Goal: Task Accomplishment & Management: Manage account settings

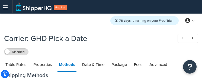
select select "25"
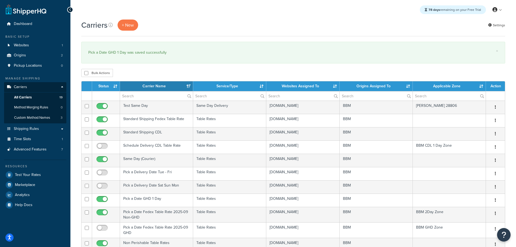
select select "15"
click at [109, 84] on th "Status" at bounding box center [106, 86] width 28 height 10
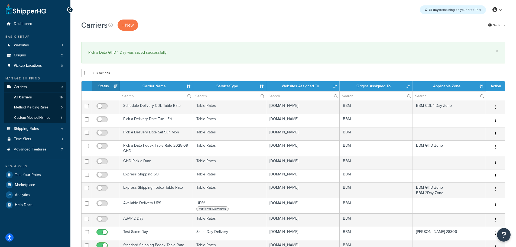
click at [109, 84] on th "Status" at bounding box center [106, 86] width 28 height 10
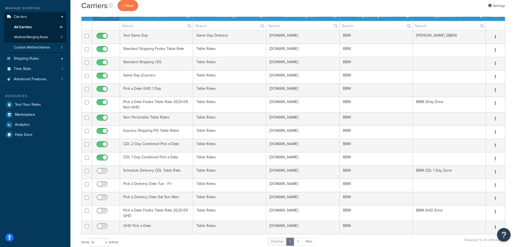
scroll to position [61, 0]
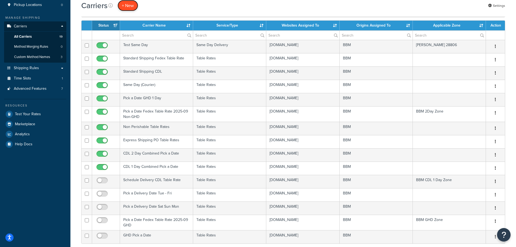
click at [129, 5] on button "+ New" at bounding box center [127, 5] width 21 height 11
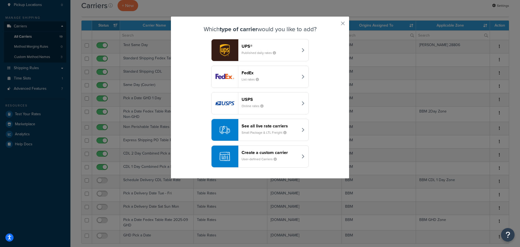
click at [293, 157] on div "Create a custom carrier User-defined Carriers" at bounding box center [269, 156] width 57 height 13
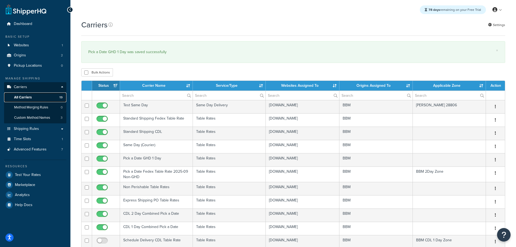
click at [30, 96] on span "All Carriers" at bounding box center [23, 97] width 18 height 5
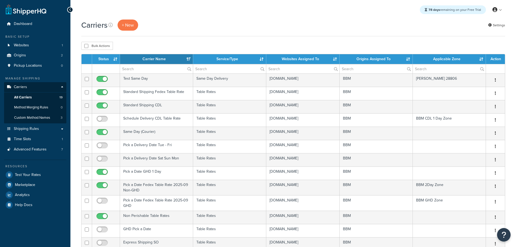
select select "15"
click at [129, 26] on button "+ New" at bounding box center [127, 24] width 21 height 11
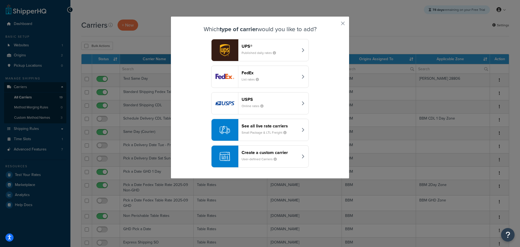
click at [290, 153] on header "Create a custom carrier" at bounding box center [269, 152] width 57 height 5
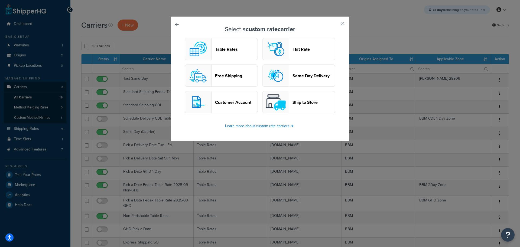
click at [221, 47] on header "Table Rates" at bounding box center [236, 49] width 42 height 5
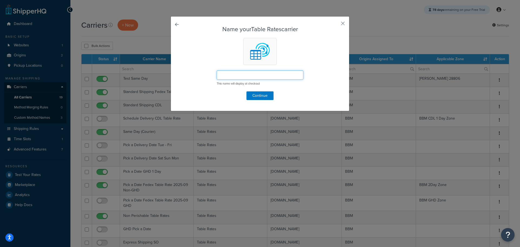
click at [228, 76] on input "text" at bounding box center [259, 74] width 87 height 9
type input "Pick a Date GHD 2 Day"
click at [260, 98] on button "Continue" at bounding box center [259, 95] width 27 height 9
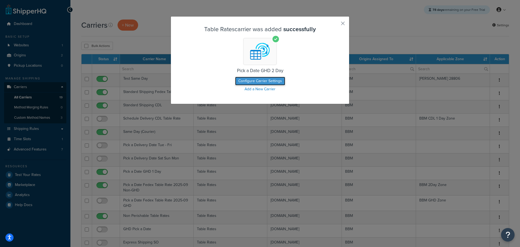
click at [260, 81] on button "Configure Carrier Settings" at bounding box center [260, 81] width 50 height 9
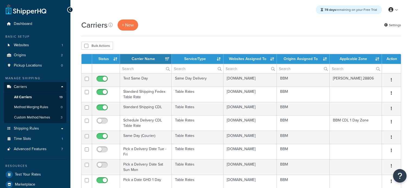
select select "15"
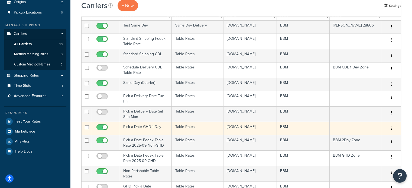
scroll to position [54, 0]
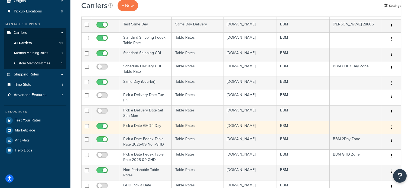
click at [133, 133] on td "Pick a Date GHD 1 Day" at bounding box center [146, 127] width 52 height 13
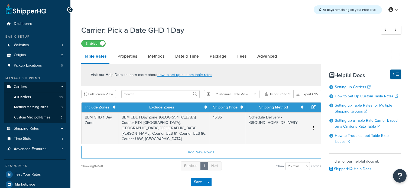
select select "25"
click at [167, 55] on link "Methods" at bounding box center [156, 56] width 22 height 13
select select "25"
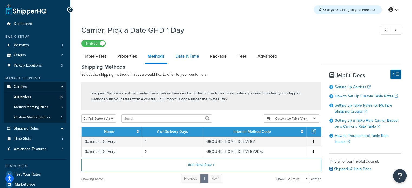
click at [182, 55] on link "Date & Time" at bounding box center [187, 56] width 29 height 13
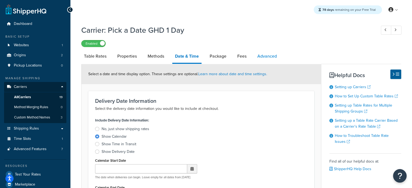
click at [273, 56] on link "Advanced" at bounding box center [266, 56] width 25 height 13
select select "false"
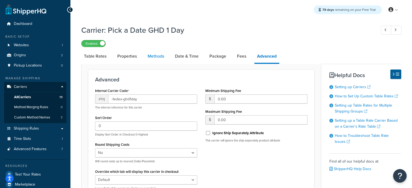
click at [151, 58] on link "Methods" at bounding box center [156, 56] width 22 height 13
select select "25"
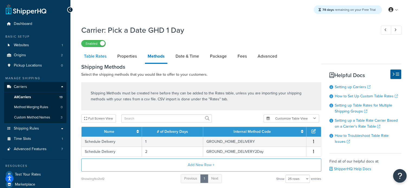
click at [101, 58] on link "Table Rates" at bounding box center [95, 56] width 28 height 13
select select "25"
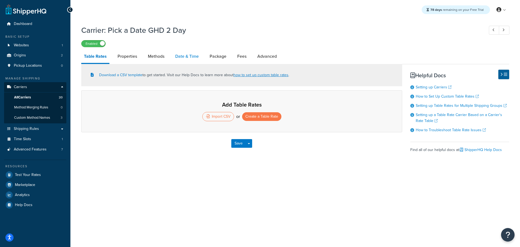
click at [181, 60] on link "Date & Time" at bounding box center [186, 56] width 29 height 13
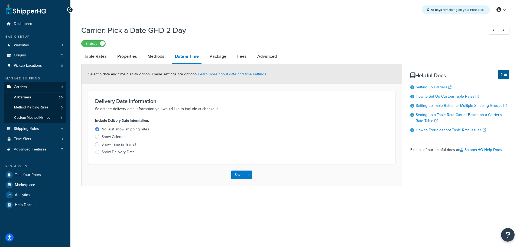
click at [98, 136] on div at bounding box center [97, 136] width 4 height 4
click at [0, 0] on input "Show Calendar" at bounding box center [0, 0] width 0 height 0
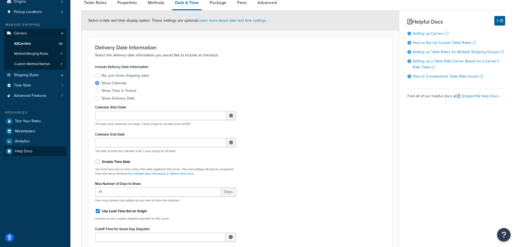
scroll to position [54, 0]
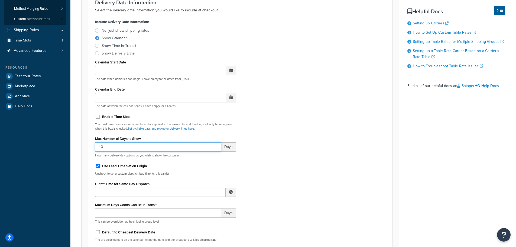
scroll to position [108, 0]
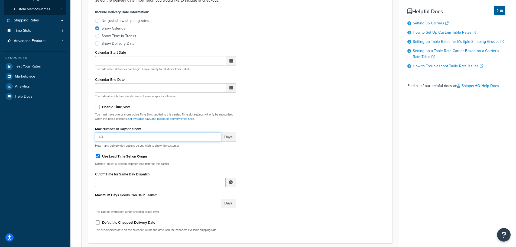
type input "40"
click at [145, 183] on input "Cutoff Time for Same Day Dispatch" at bounding box center [160, 182] width 130 height 9
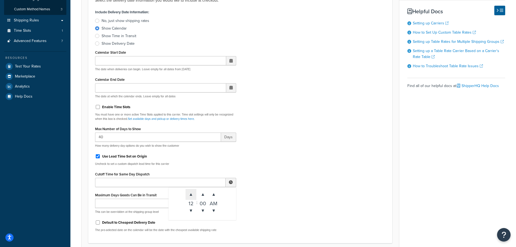
click at [192, 195] on span "▲" at bounding box center [190, 194] width 11 height 11
click at [191, 195] on span "▲" at bounding box center [190, 194] width 11 height 11
click at [212, 193] on span "▲" at bounding box center [213, 194] width 11 height 11
type input "2:00 PM"
click at [136, 202] on input "Maximum Days Goods Can Be in Transit" at bounding box center [158, 202] width 126 height 9
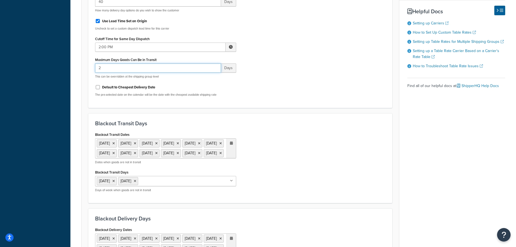
scroll to position [244, 0]
type input "2"
click at [117, 185] on li "Saturday" at bounding box center [107, 180] width 20 height 8
click at [115, 182] on icon at bounding box center [113, 180] width 2 height 3
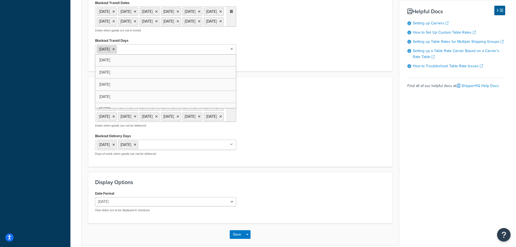
scroll to position [379, 0]
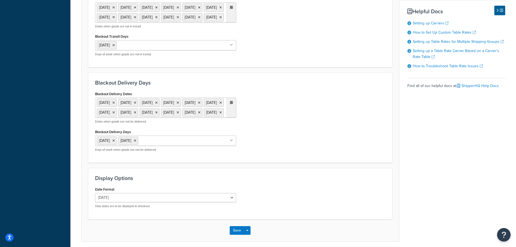
drag, startPoint x: 117, startPoint y: 159, endPoint x: 127, endPoint y: 162, distance: 10.0
click at [115, 142] on icon at bounding box center [113, 140] width 2 height 3
click at [253, 146] on div "Blackout Delivery Dates 11 Nov 2025 27 Nov 2025 25 Dec 2025 1 Jan 2026 19 Jan 2…" at bounding box center [240, 122] width 298 height 65
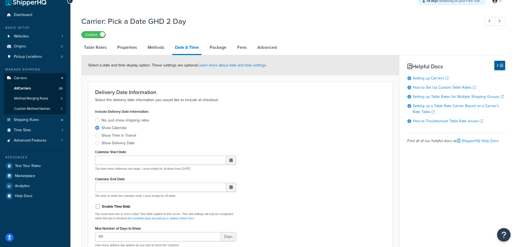
scroll to position [0, 0]
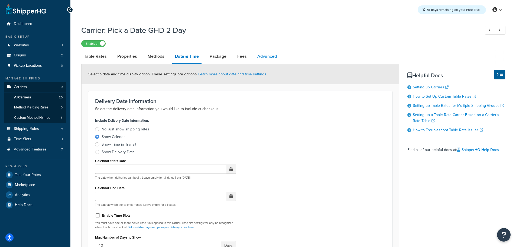
click at [264, 60] on link "Advanced" at bounding box center [266, 56] width 25 height 13
select select "false"
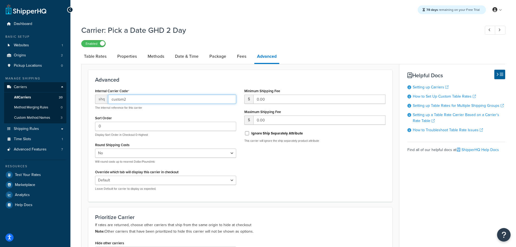
drag, startPoint x: 99, startPoint y: 99, endPoint x: 51, endPoint y: 93, distance: 48.0
click at [58, 96] on div "Dashboard Basic Setup Websites 1 Origins 2 Pickup Locations 0 Manage Shipping C…" at bounding box center [258, 190] width 516 height 380
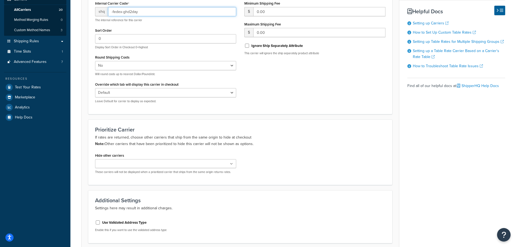
scroll to position [133, 0]
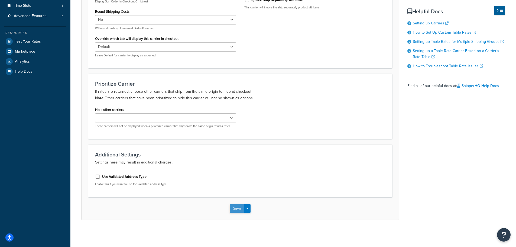
type input "-fedex-ghd2day"
click at [236, 208] on button "Save" at bounding box center [236, 208] width 15 height 9
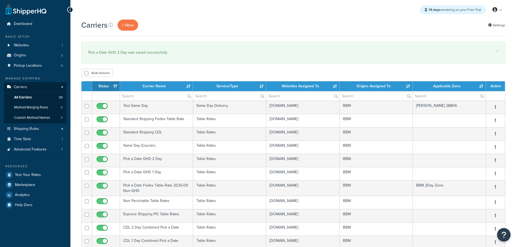
select select "15"
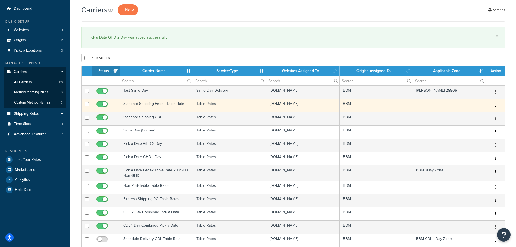
scroll to position [27, 0]
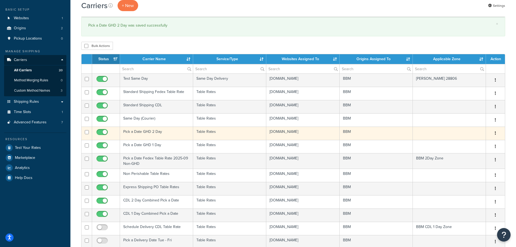
click at [131, 132] on td "Pick a Date GHD 2 Day" at bounding box center [156, 132] width 73 height 13
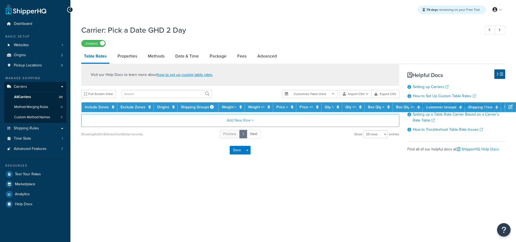
select select "25"
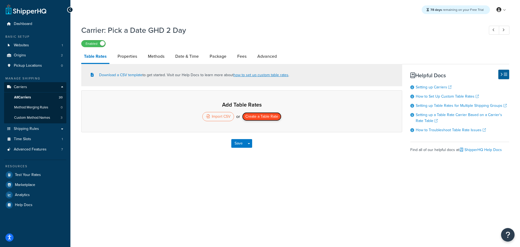
click at [264, 115] on button "Create a Table Rate" at bounding box center [261, 116] width 39 height 9
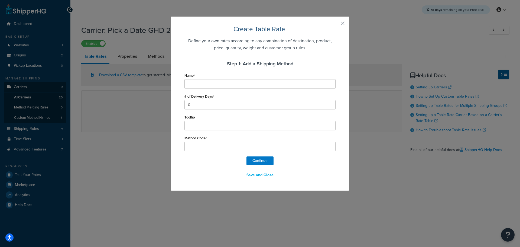
click at [335, 25] on button "button" at bounding box center [334, 25] width 1 height 1
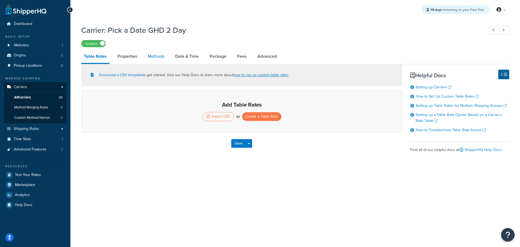
click at [155, 56] on link "Methods" at bounding box center [156, 56] width 22 height 13
select select "25"
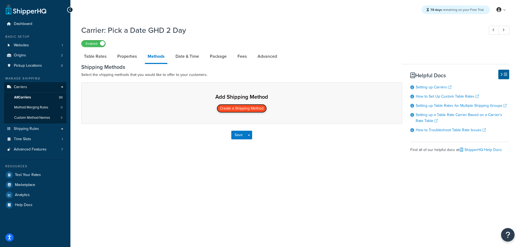
click at [250, 109] on button "Create a Shipping Method" at bounding box center [241, 108] width 50 height 9
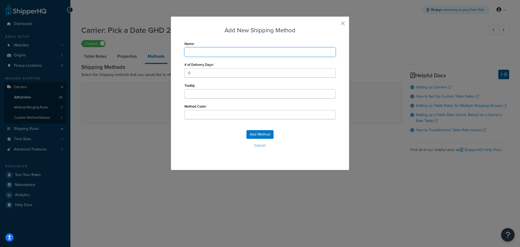
click at [194, 51] on input "Name" at bounding box center [259, 51] width 151 height 9
type input "S"
type input "Sc"
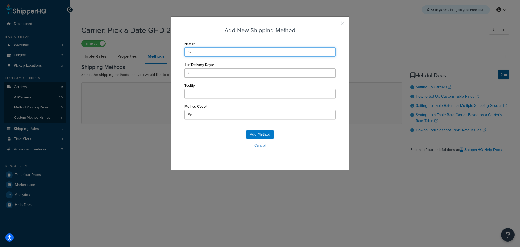
type input "Sch"
click at [194, 51] on input "Sch" at bounding box center [259, 51] width 151 height 9
type input "Schedule Delivery"
type input "Schedule_Delivery"
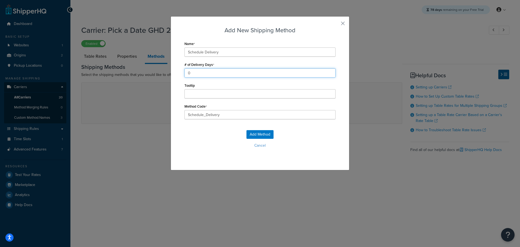
drag, startPoint x: 191, startPoint y: 73, endPoint x: 164, endPoint y: 72, distance: 27.1
click at [164, 72] on div "Add New Shipping Method Name Schedule Delivery # of Delivery Days 0 Tooltip Met…" at bounding box center [260, 123] width 520 height 247
type input "2"
drag, startPoint x: 214, startPoint y: 115, endPoint x: 182, endPoint y: 113, distance: 31.2
click at [184, 114] on input "Schedule_Delivery" at bounding box center [259, 114] width 151 height 9
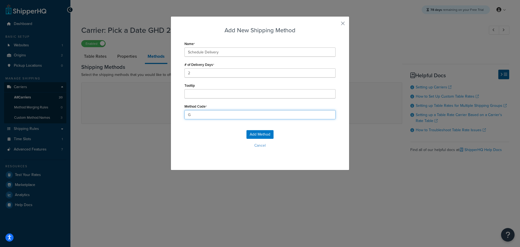
type input "GROUND_HOME_DELIVERY"
click at [256, 134] on button "Add Method" at bounding box center [259, 134] width 27 height 9
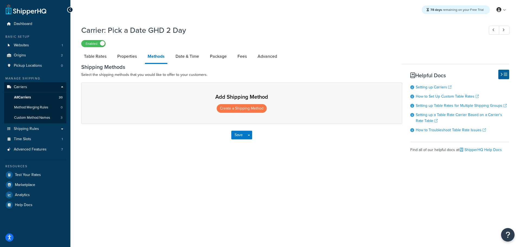
select select "25"
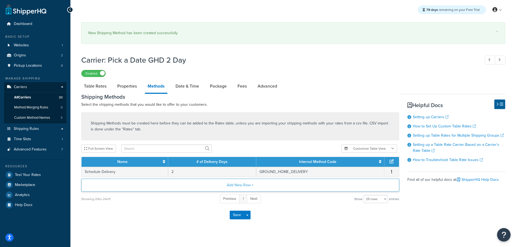
click at [234, 185] on button "Add New Row +" at bounding box center [240, 184] width 318 height 13
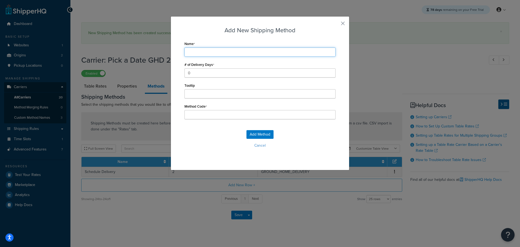
click at [191, 50] on input "Name" at bounding box center [259, 51] width 151 height 9
type input "S"
type input "Sc"
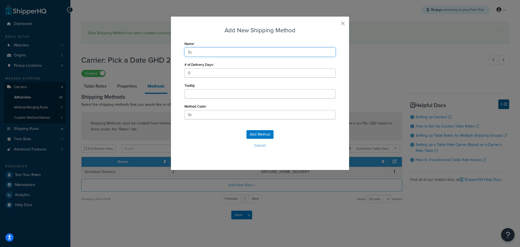
type input "Schedule Delivery"
type input "Schedule_Delivery"
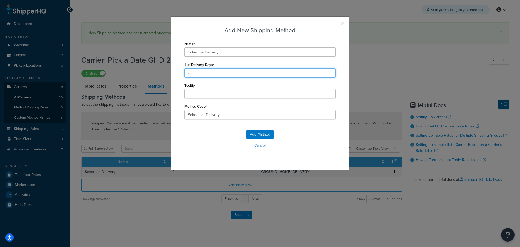
drag, startPoint x: 197, startPoint y: 74, endPoint x: 175, endPoint y: 71, distance: 22.2
click at [175, 71] on div "Add New Shipping Method Name Schedule Delivery # of Delivery Days 0 Tooltip Met…" at bounding box center [259, 93] width 179 height 154
type input "1"
drag, startPoint x: 225, startPoint y: 115, endPoint x: 160, endPoint y: 114, distance: 65.0
click at [160, 114] on div "Add New Shipping Method Name Schedule Delivery # of Delivery Days 1 Tooltip Met…" at bounding box center [260, 123] width 520 height 247
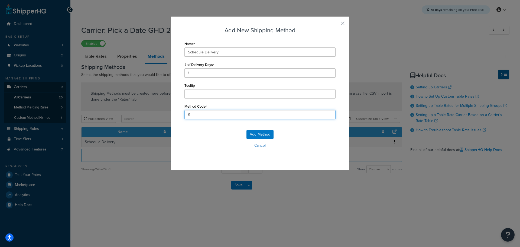
type input "STANDARD_OVERNIGHT"
click at [253, 135] on button "Add Method" at bounding box center [259, 134] width 27 height 9
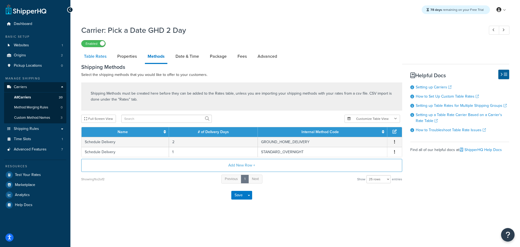
click at [97, 59] on link "Table Rates" at bounding box center [95, 56] width 28 height 13
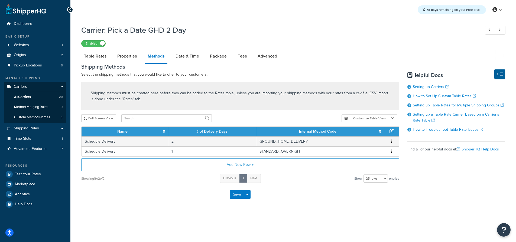
select select "25"
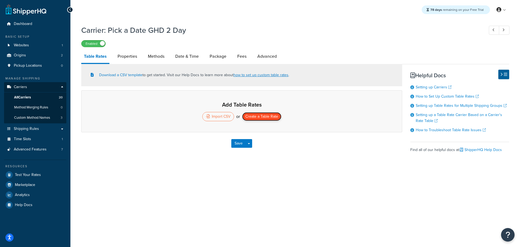
click at [261, 114] on button "Create a Table Rate" at bounding box center [261, 116] width 39 height 9
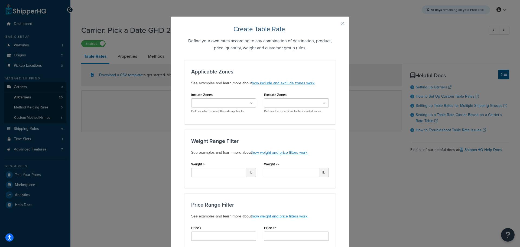
click at [241, 101] on ul at bounding box center [223, 102] width 65 height 9
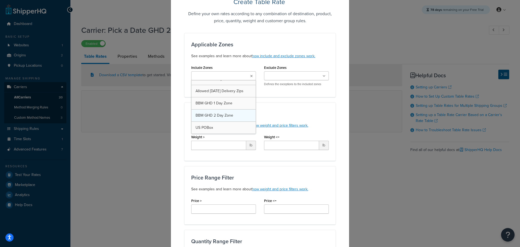
scroll to position [251, 0]
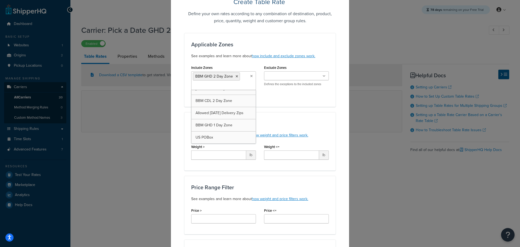
click at [290, 78] on input "Exclude Zones" at bounding box center [289, 76] width 48 height 6
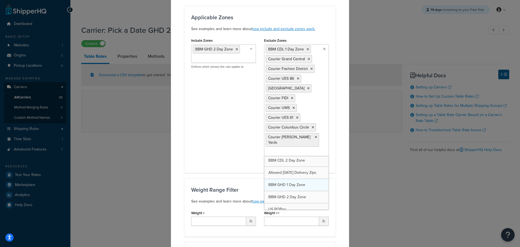
scroll to position [129, 0]
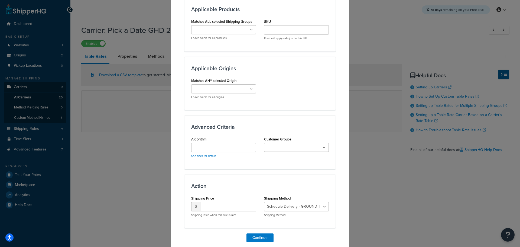
scroll to position [439, 0]
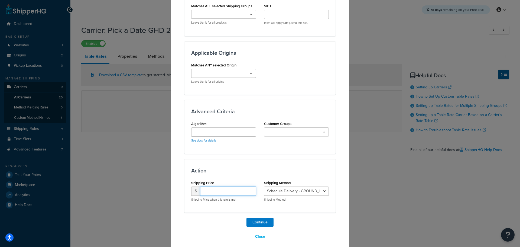
click at [213, 186] on input "number" at bounding box center [228, 190] width 56 height 9
type input "15.95"
click at [286, 186] on select "Schedule Delivery - GROUND_HOME_DELIVERY Schedule Delivery - STANDARD_OVERNIGHT" at bounding box center [296, 190] width 65 height 9
drag, startPoint x: 282, startPoint y: 176, endPoint x: 274, endPoint y: 175, distance: 8.7
click at [280, 181] on label "Shipping Method" at bounding box center [277, 183] width 27 height 4
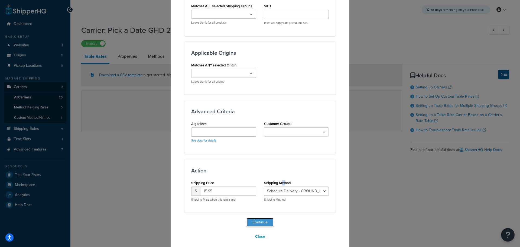
click at [250, 218] on button "Continue" at bounding box center [259, 222] width 27 height 9
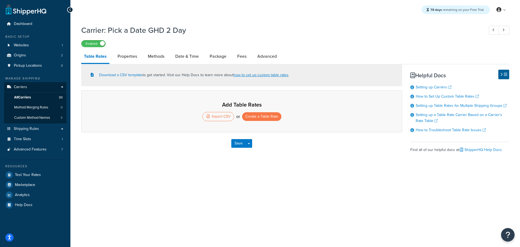
select select "25"
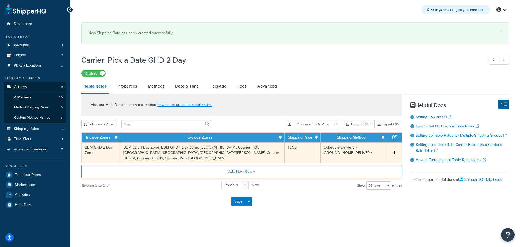
click at [395, 152] on button "button" at bounding box center [394, 153] width 4 height 6
click at [376, 153] on div "Duplicate" at bounding box center [366, 152] width 38 height 11
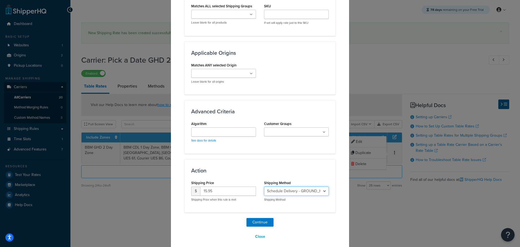
click at [311, 186] on select "Schedule Delivery - GROUND_HOME_DELIVERY Schedule Delivery - STANDARD_OVERNIGHT" at bounding box center [296, 190] width 65 height 9
select select "184112"
click at [264, 186] on select "Schedule Delivery - GROUND_HOME_DELIVERY Schedule Delivery - STANDARD_OVERNIGHT" at bounding box center [296, 190] width 65 height 9
click at [263, 218] on button "Continue" at bounding box center [259, 222] width 27 height 9
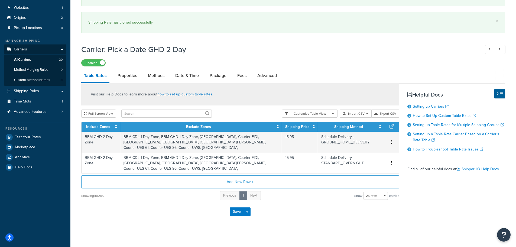
scroll to position [41, 0]
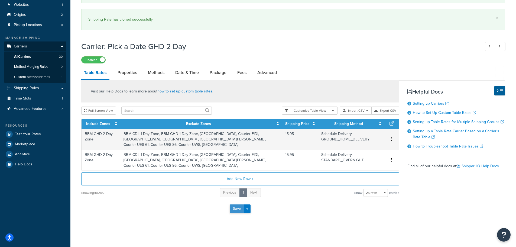
click at [232, 210] on button "Save" at bounding box center [236, 208] width 15 height 9
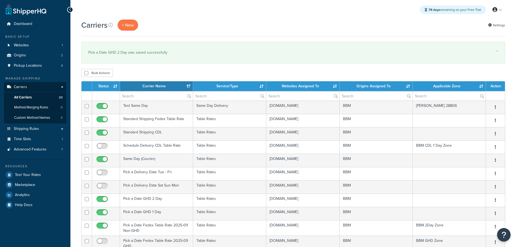
select select "15"
click at [98, 86] on th "Status" at bounding box center [106, 86] width 28 height 10
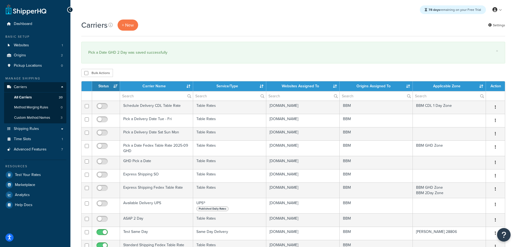
click at [103, 86] on th "Status" at bounding box center [106, 86] width 28 height 10
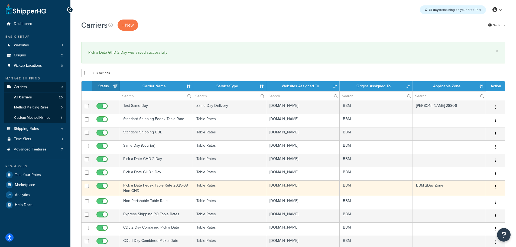
click at [150, 184] on td "Pick a Date Fedex Table Rate 2025-09 Non-GHD" at bounding box center [156, 187] width 73 height 15
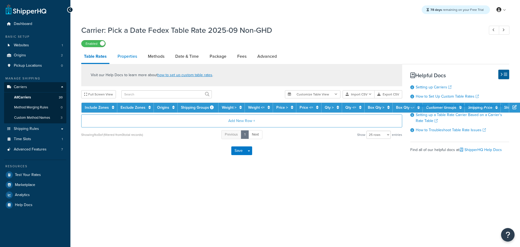
drag, startPoint x: 156, startPoint y: 58, endPoint x: 131, endPoint y: 58, distance: 24.9
click at [156, 58] on link "Methods" at bounding box center [156, 56] width 22 height 13
select select "25"
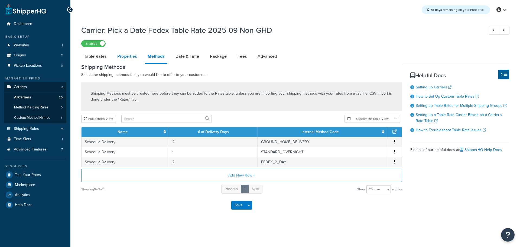
click at [129, 58] on link "Properties" at bounding box center [126, 56] width 25 height 13
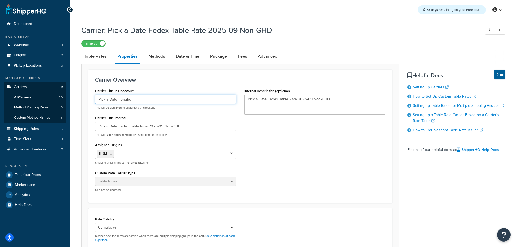
drag, startPoint x: 134, startPoint y: 97, endPoint x: 75, endPoint y: 97, distance: 59.3
click at [75, 97] on div "Carrier: Pick a Date Fedex Table Rate 2025-09 Non-GHD Enabled Table Rates Prope…" at bounding box center [292, 186] width 445 height 328
click at [133, 96] on input "Pick a Date nonghd" at bounding box center [165, 98] width 141 height 9
click at [127, 99] on input "Pick a Date nonghd" at bounding box center [165, 98] width 141 height 9
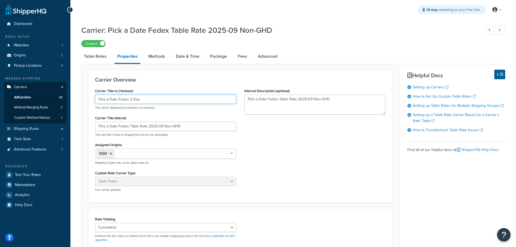
drag, startPoint x: 146, startPoint y: 98, endPoint x: 63, endPoint y: 97, distance: 82.8
click at [63, 97] on div "Dashboard Basic Setup Websites 1 Origins 2 Pickup Locations 0 Manage Shipping C…" at bounding box center [258, 182] width 516 height 364
type input "Pick a Date Fedex 2 Day"
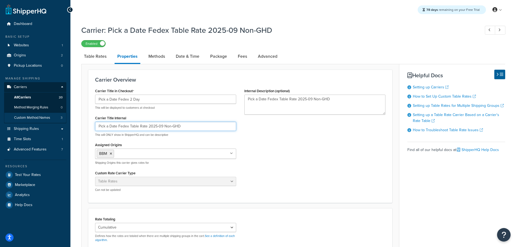
drag, startPoint x: 190, startPoint y: 125, endPoint x: 58, endPoint y: 118, distance: 132.2
click at [61, 118] on div "Dashboard Basic Setup Websites 1 Origins 2 Pickup Locations 0 Manage Shipping C…" at bounding box center [258, 182] width 516 height 364
paste input "2 Day"
type input "Pick a Date Fedex 2 Day"
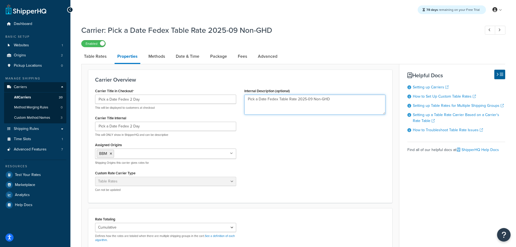
drag, startPoint x: 298, startPoint y: 97, endPoint x: 225, endPoint y: 146, distance: 88.1
click at [186, 97] on div "Carrier Title in Checkout Pick a Date Fedex 2 Day This will be displayed to cus…" at bounding box center [240, 141] width 298 height 109
paste textarea "2 Day"
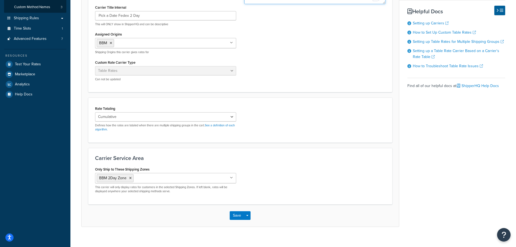
scroll to position [117, 0]
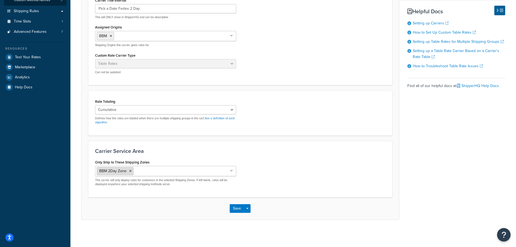
type textarea "Pick a Date Fedex 2 Day"
click at [130, 170] on icon at bounding box center [130, 170] width 2 height 3
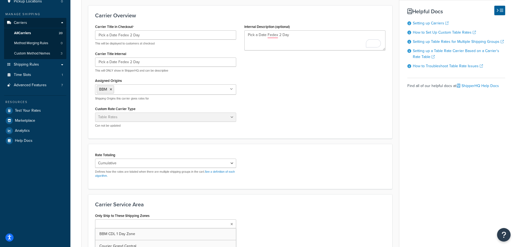
scroll to position [35, 0]
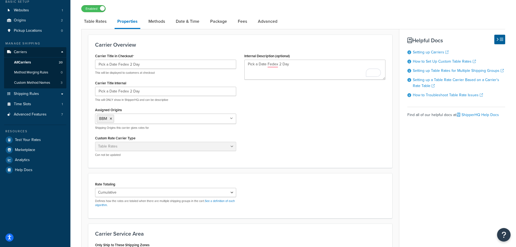
click at [98, 22] on link "Table Rates" at bounding box center [95, 21] width 28 height 13
select select "25"
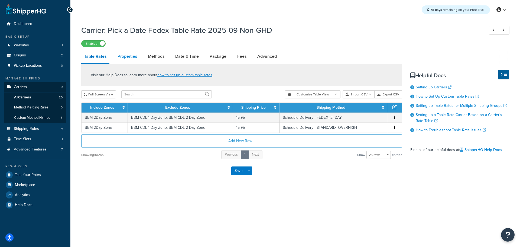
click at [127, 54] on link "Properties" at bounding box center [127, 56] width 25 height 13
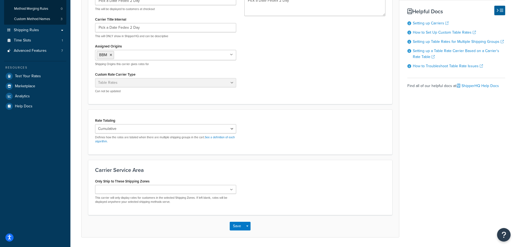
scroll to position [116, 0]
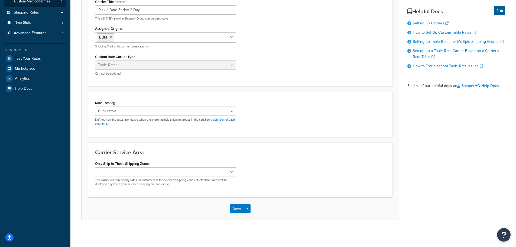
click at [149, 171] on ul at bounding box center [165, 171] width 141 height 9
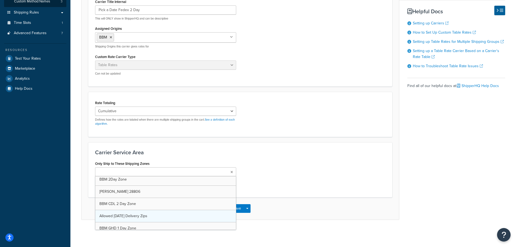
scroll to position [275, 0]
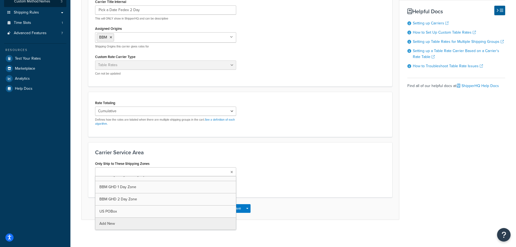
click at [265, 205] on div "Save Save Dropdown Save and Edit" at bounding box center [239, 208] width 317 height 22
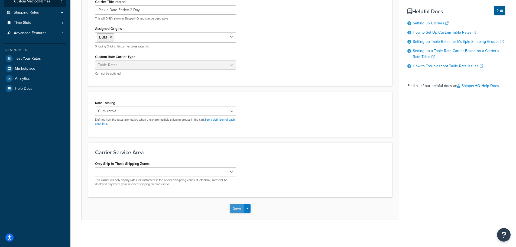
click at [236, 207] on button "Save" at bounding box center [236, 208] width 15 height 9
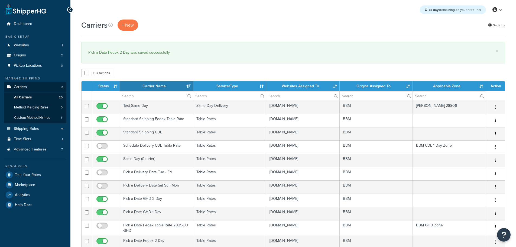
select select "15"
click at [104, 86] on th "Status" at bounding box center [106, 86] width 28 height 10
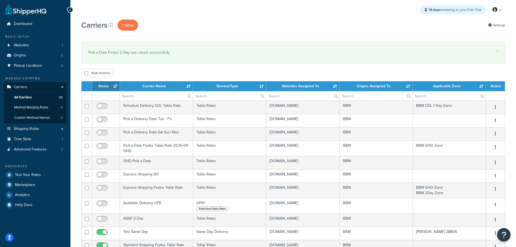
click at [104, 86] on th "Status" at bounding box center [106, 86] width 28 height 10
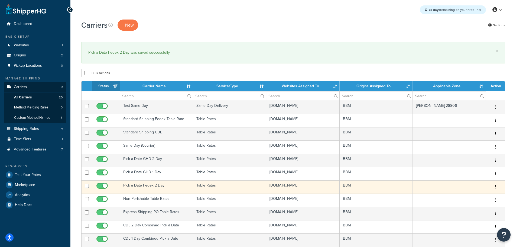
click at [146, 183] on td "Pick a Date Fedex 2 Day" at bounding box center [156, 186] width 73 height 13
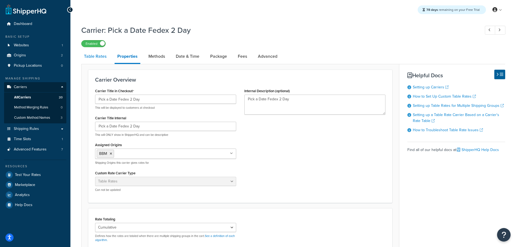
click at [98, 57] on link "Table Rates" at bounding box center [95, 56] width 28 height 13
select select "25"
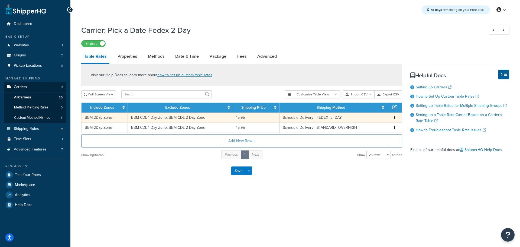
click at [118, 116] on td "BBM 2Day Zone" at bounding box center [104, 117] width 46 height 10
select select "183183"
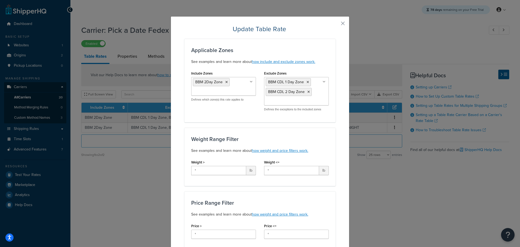
click at [316, 100] on ul "BBM CDL 1 Day Zone BBM CDL 2 Day Zone" at bounding box center [296, 91] width 65 height 28
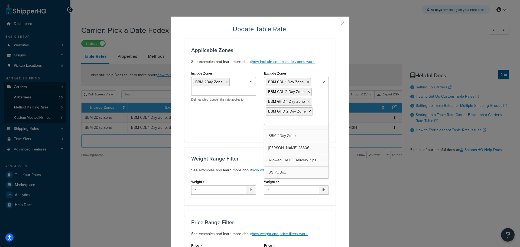
scroll to position [214, 0]
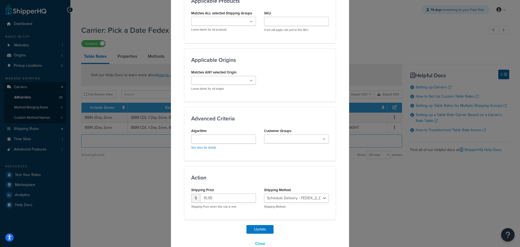
scroll to position [350, 0]
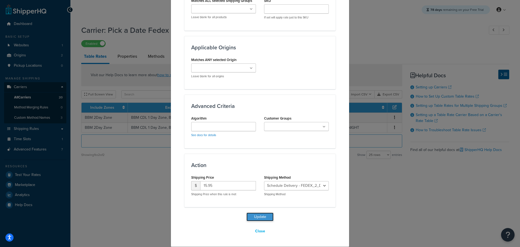
click at [259, 215] on button "Update" at bounding box center [259, 216] width 27 height 9
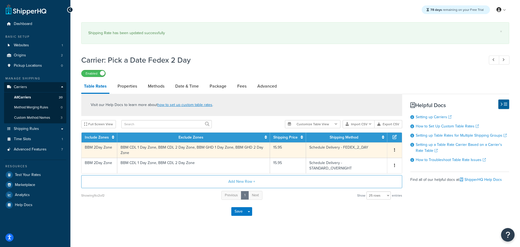
click at [145, 163] on td "BBM CDL 1 Day Zone, BBM CDL 2 Day Zone" at bounding box center [193, 164] width 153 height 15
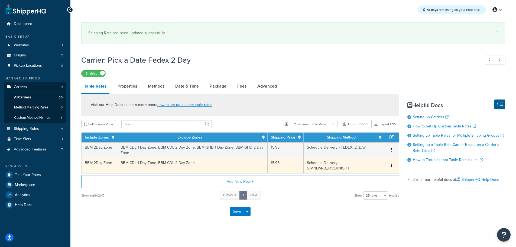
select select "183182"
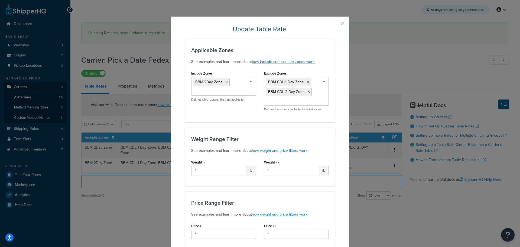
click at [322, 101] on ul "BBM CDL 1 Day Zone BBM CDL 2 Day Zone" at bounding box center [296, 91] width 65 height 28
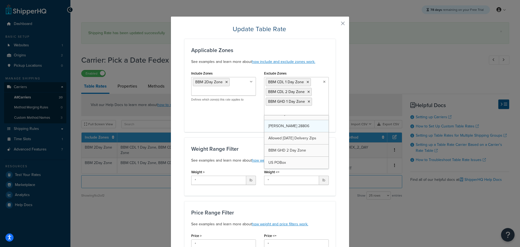
scroll to position [214, 0]
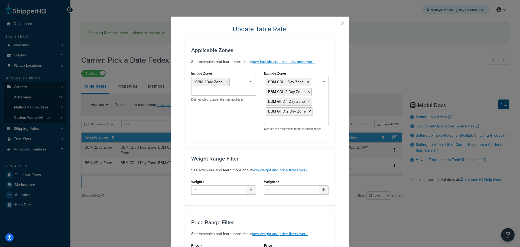
drag, startPoint x: 335, startPoint y: 161, endPoint x: 333, endPoint y: 158, distance: 2.8
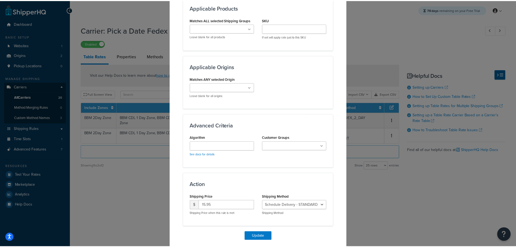
scroll to position [350, 0]
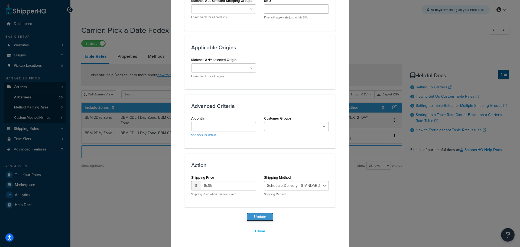
click at [260, 217] on button "Update" at bounding box center [259, 216] width 27 height 9
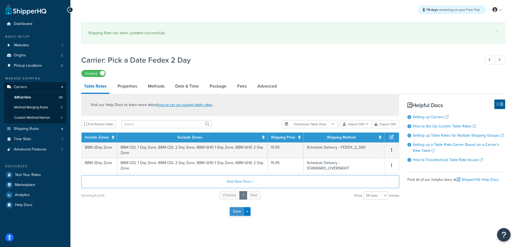
click at [234, 211] on button "Save" at bounding box center [236, 211] width 15 height 9
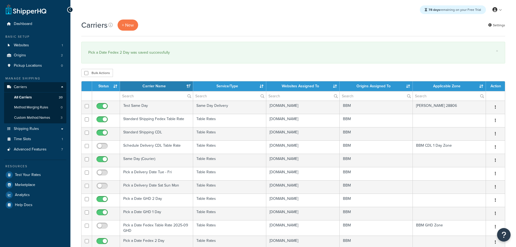
select select "15"
